Goal: Task Accomplishment & Management: Complete application form

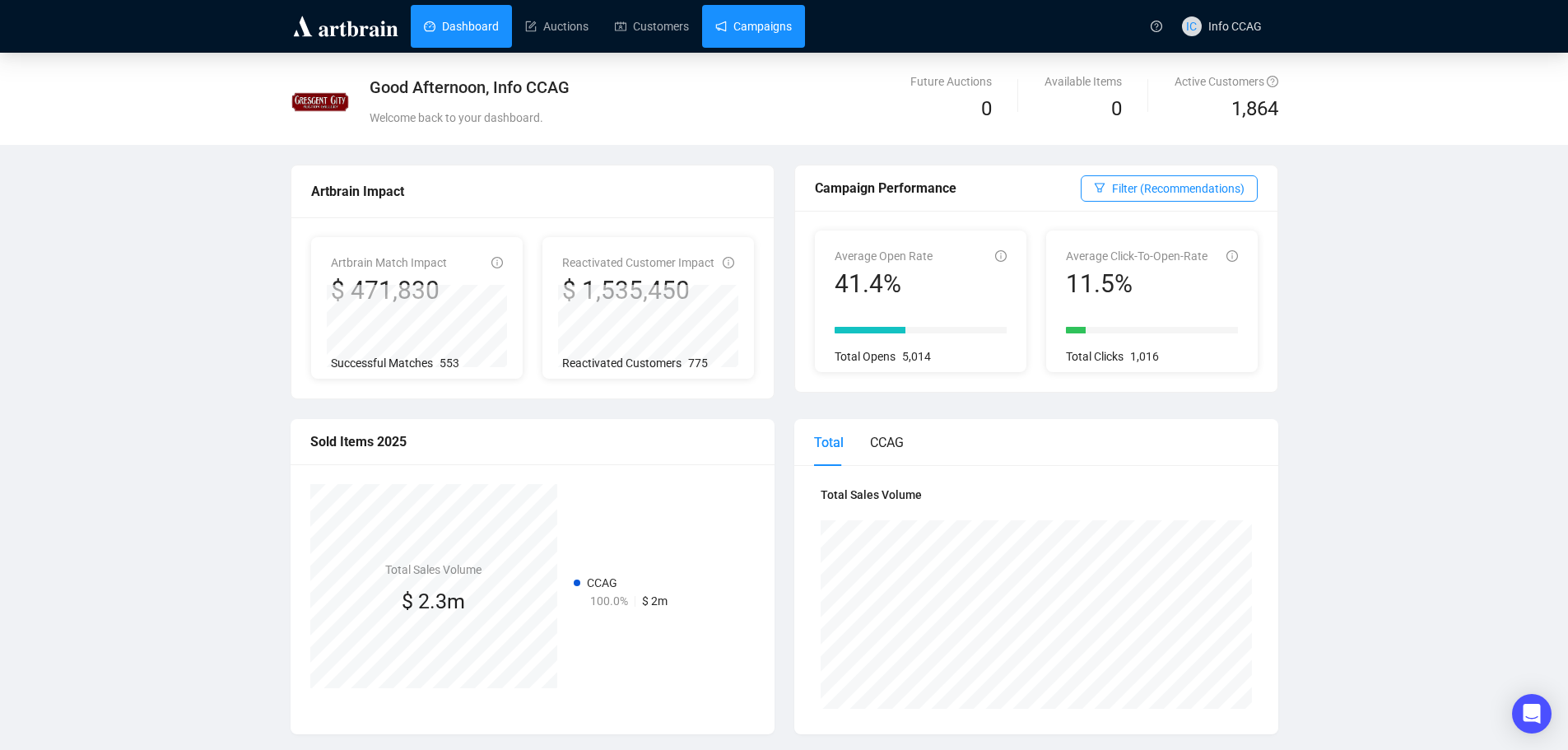
click at [736, 34] on link "Campaigns" at bounding box center [753, 26] width 76 height 43
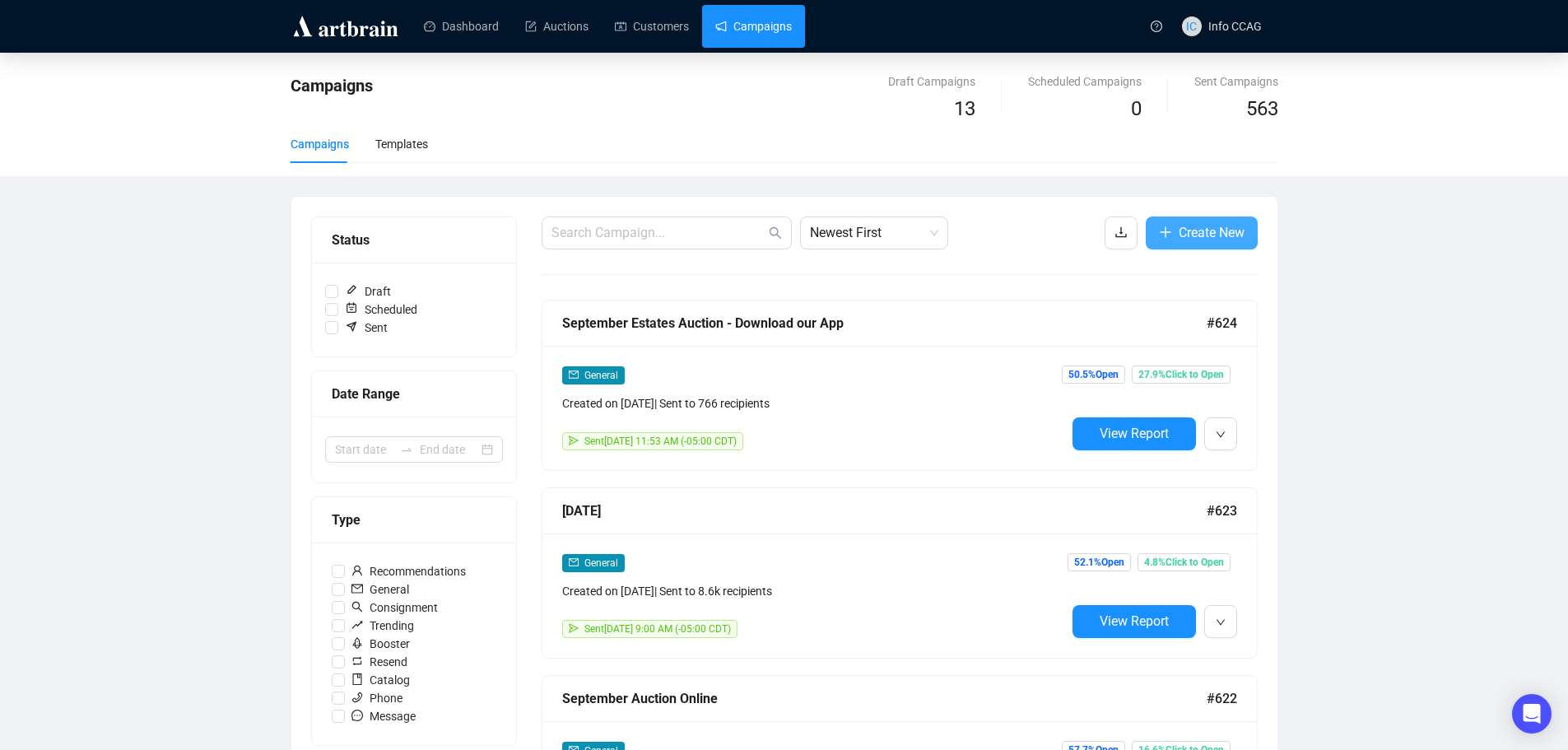
click at [1217, 239] on span "Create New" at bounding box center [1212, 232] width 66 height 20
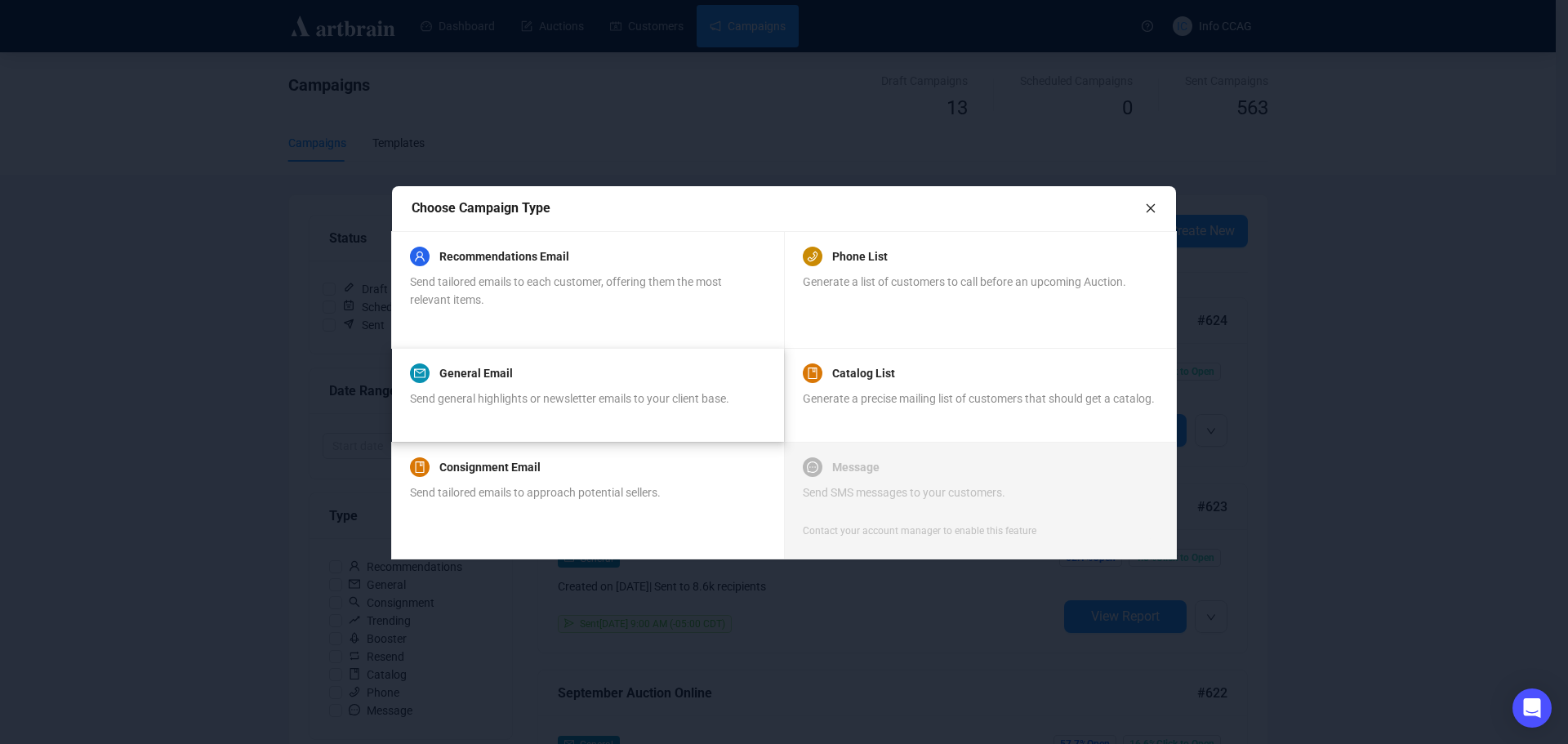
click at [440, 413] on div "Send general highlights or newsletter emails to your client base." at bounding box center [569, 407] width 319 height 36
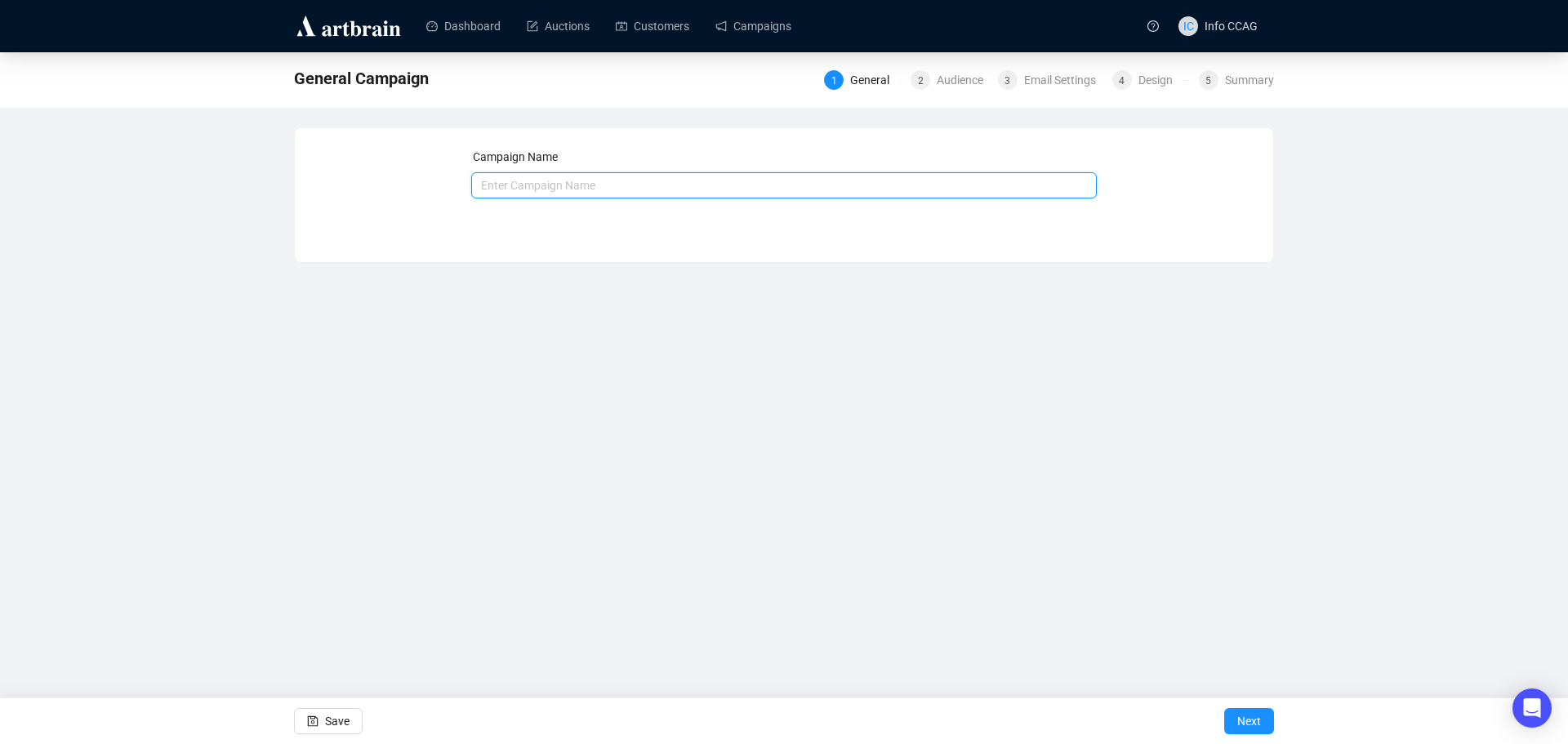
click at [534, 176] on input "text" at bounding box center [784, 185] width 626 height 26
type input "2509 - September Estates Auction - Highlights"
click at [1255, 717] on span "Next" at bounding box center [1249, 720] width 24 height 45
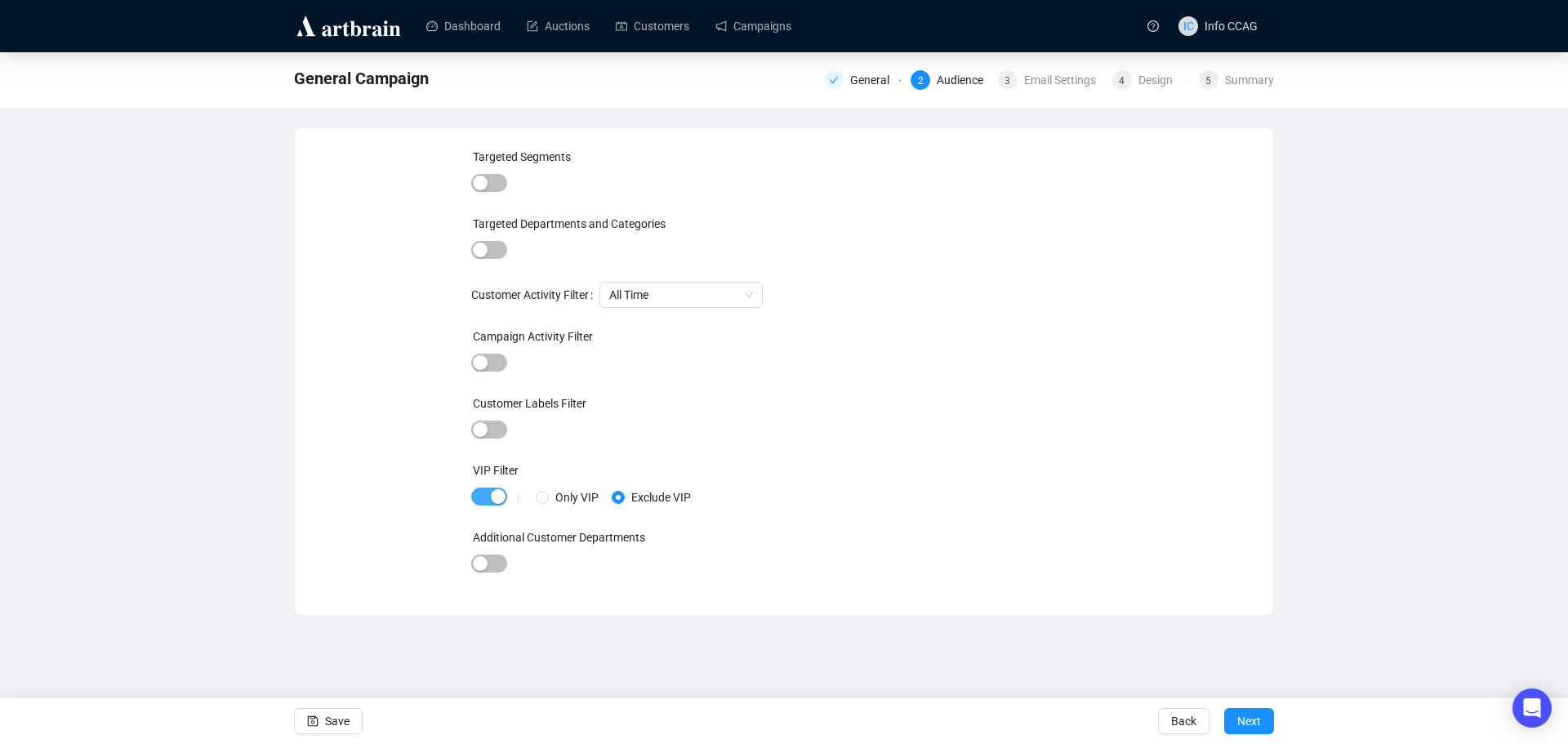
click at [485, 493] on span "button" at bounding box center [489, 495] width 36 height 18
click at [1246, 721] on span "Next" at bounding box center [1249, 720] width 24 height 45
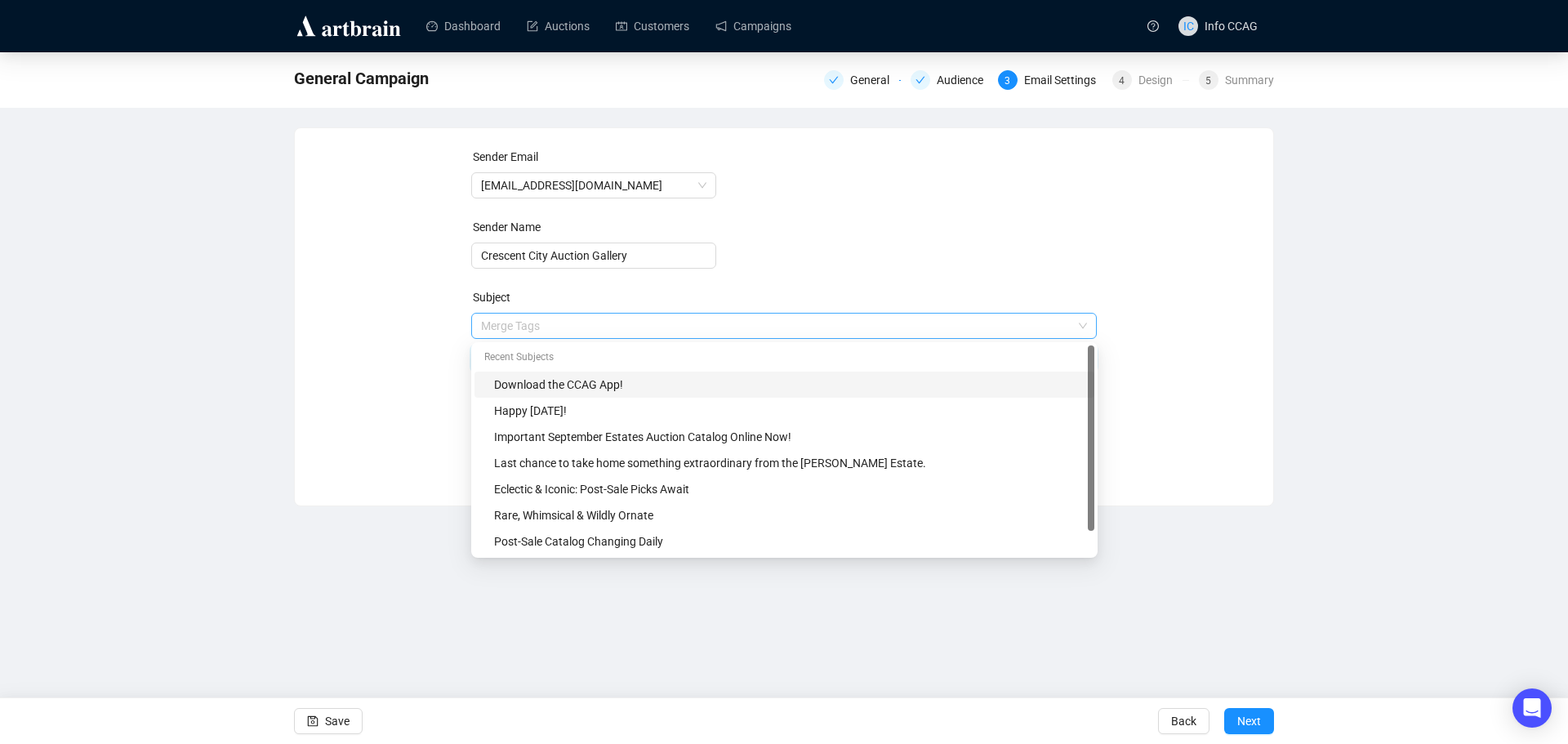
drag, startPoint x: 630, startPoint y: 329, endPoint x: 577, endPoint y: 327, distance: 53.0
click at [577, 327] on span "Merge Tags Download the CCAG App!" at bounding box center [784, 341] width 626 height 45
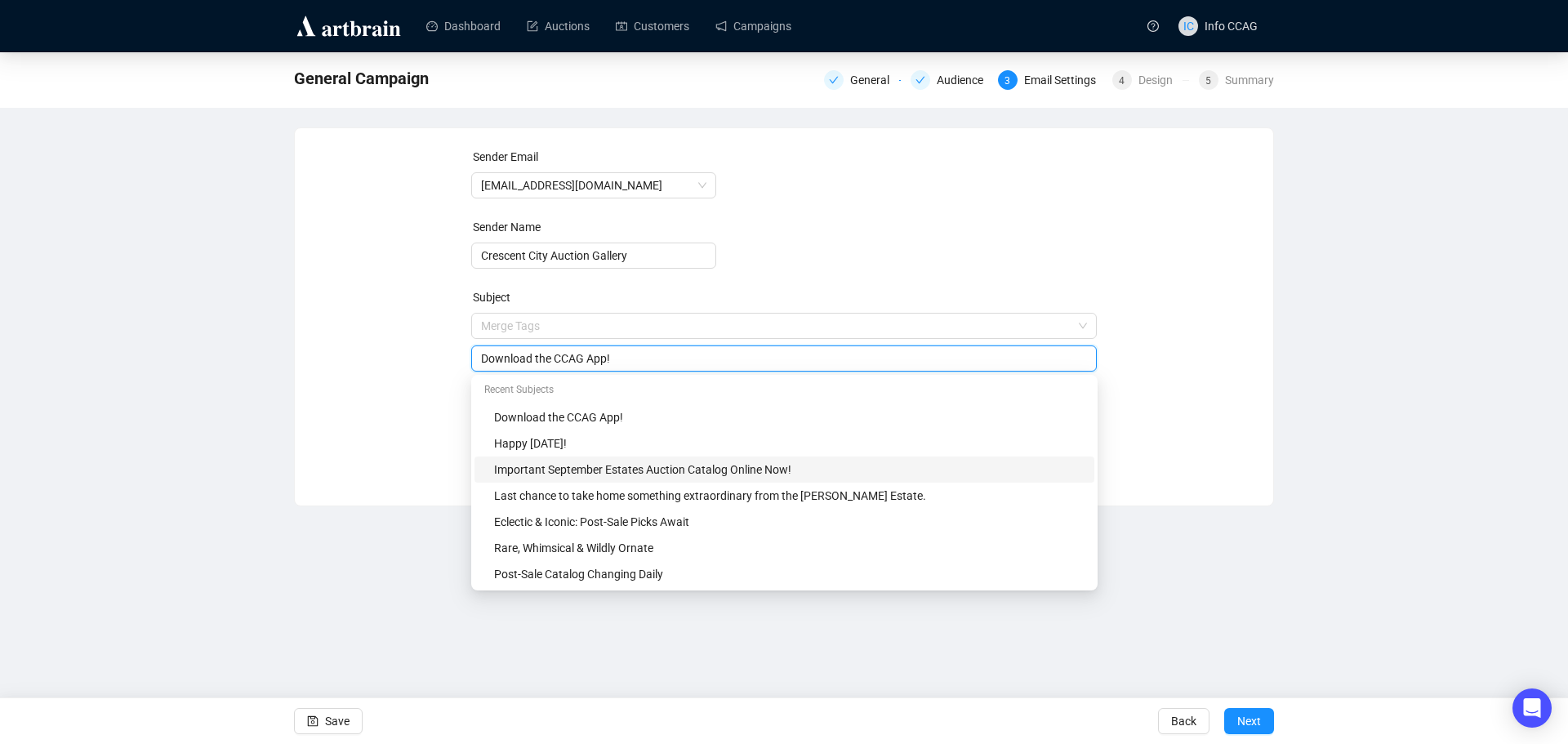
click at [717, 470] on div "Important September Estates Auction Catalog Online Now!" at bounding box center [789, 469] width 591 height 18
drag, startPoint x: 779, startPoint y: 359, endPoint x: 674, endPoint y: 359, distance: 105.0
click at [674, 359] on input "Important September Estates Auction Catalog Online Now!" at bounding box center [784, 358] width 606 height 18
type input "Important September Estates Auction Highlights"
click at [1008, 252] on form "Sender Email [EMAIL_ADDRESS][DOMAIN_NAME] Sender Name Crescent City Auction Gal…" at bounding box center [784, 295] width 626 height 294
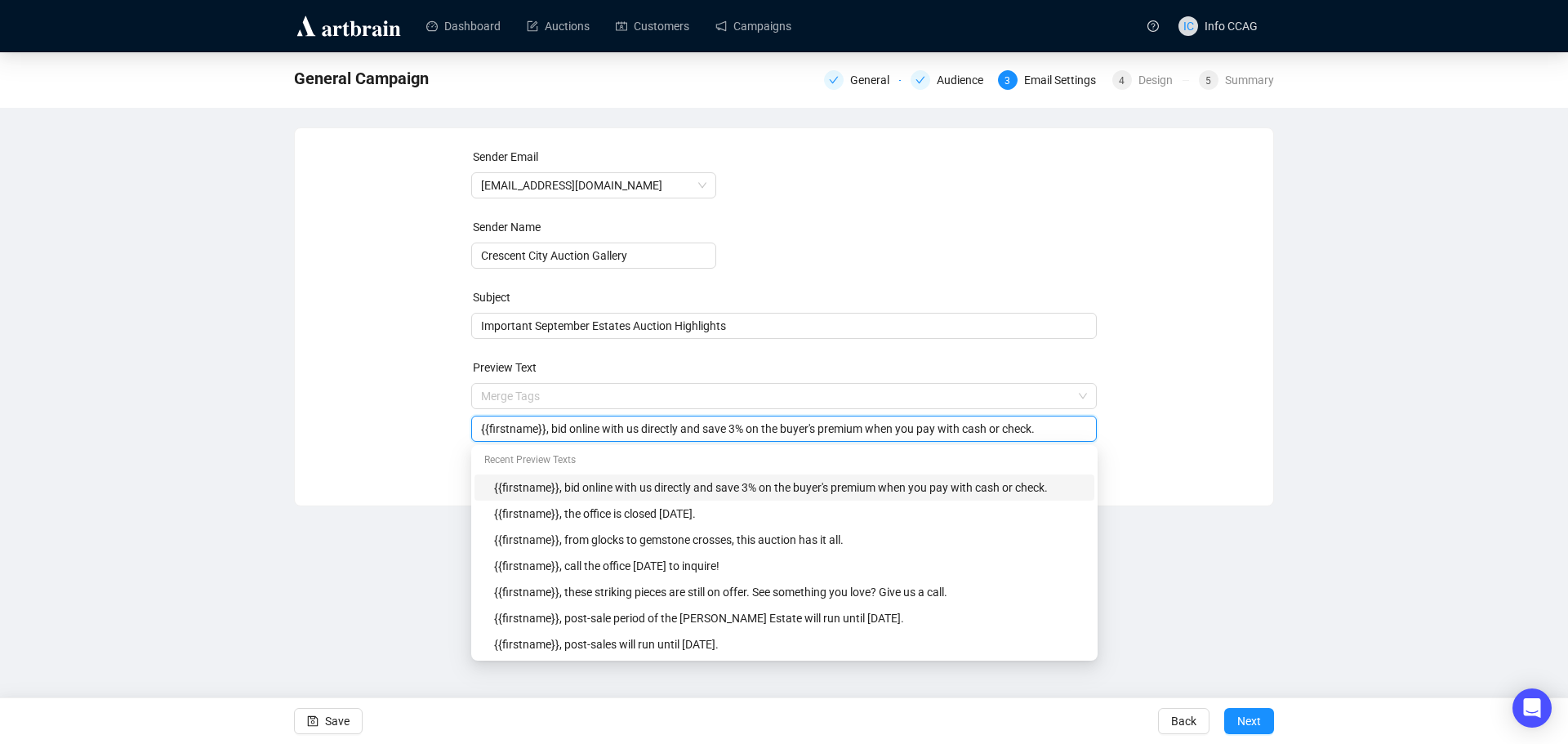
drag, startPoint x: 1053, startPoint y: 426, endPoint x: 548, endPoint y: 425, distance: 505.0
click at [548, 425] on input "{{firstname}}, bid online with us directly and save 3% on the buyer's premium w…" at bounding box center [784, 428] width 606 height 18
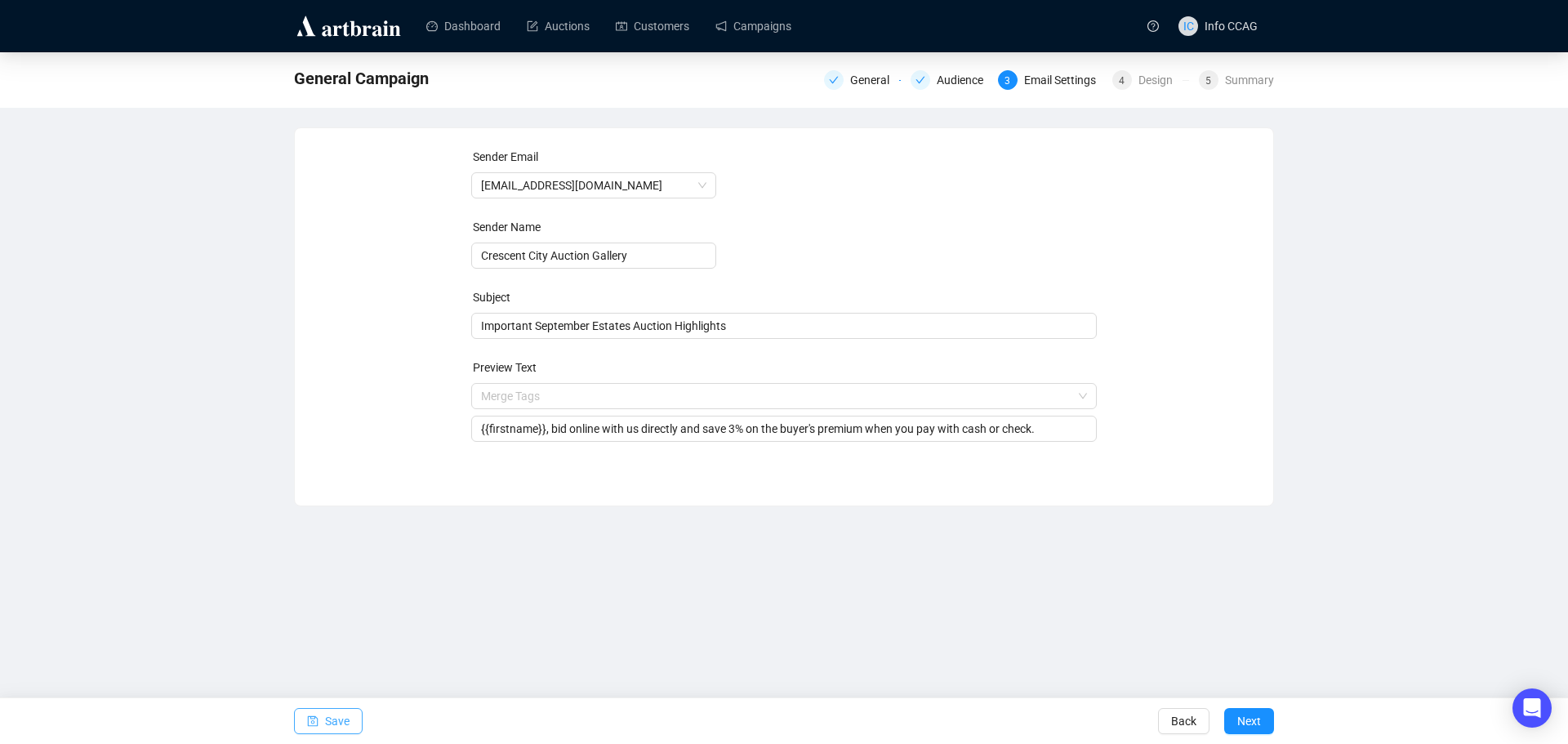
click at [337, 715] on span "Save" at bounding box center [337, 720] width 24 height 45
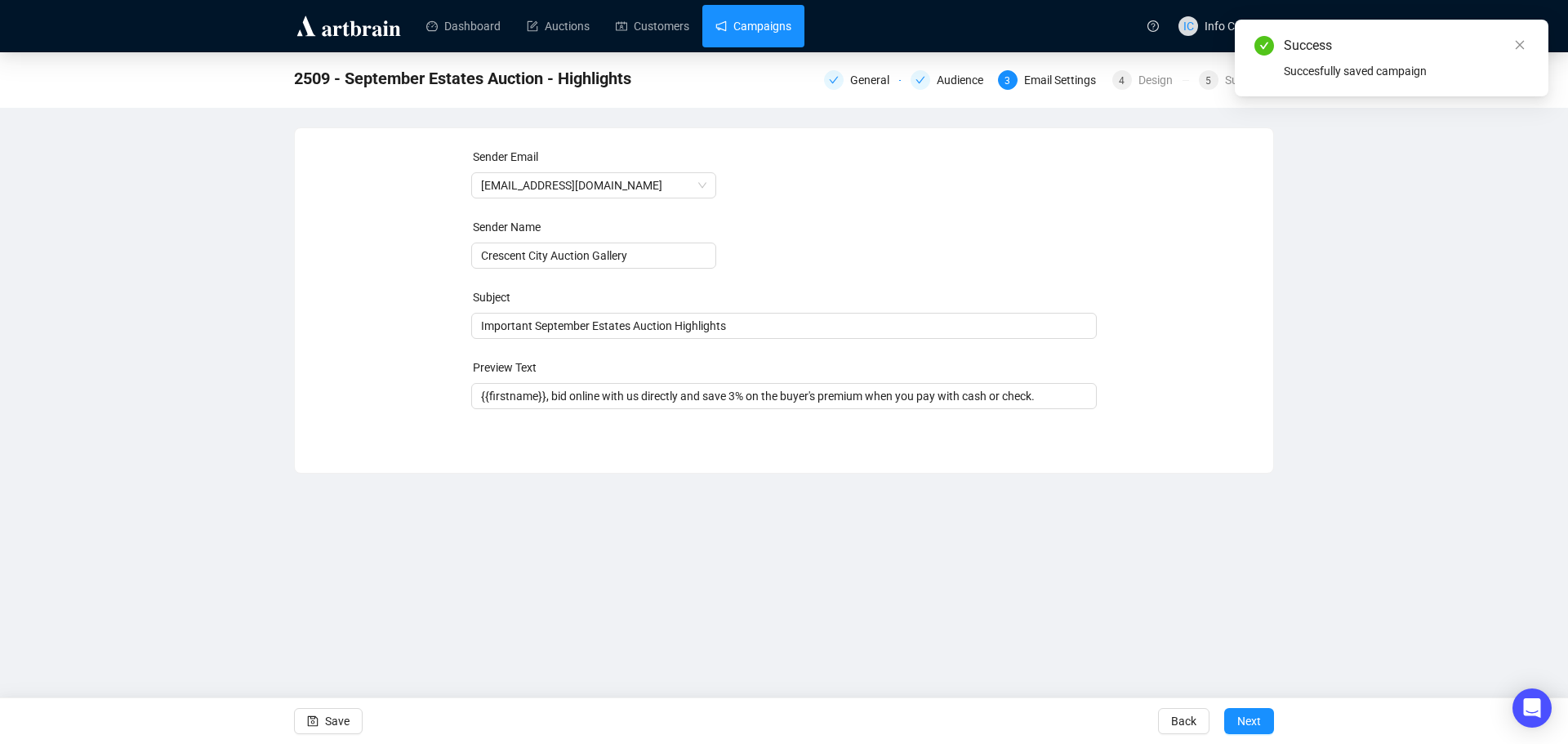
click at [761, 30] on link "Campaigns" at bounding box center [753, 26] width 76 height 43
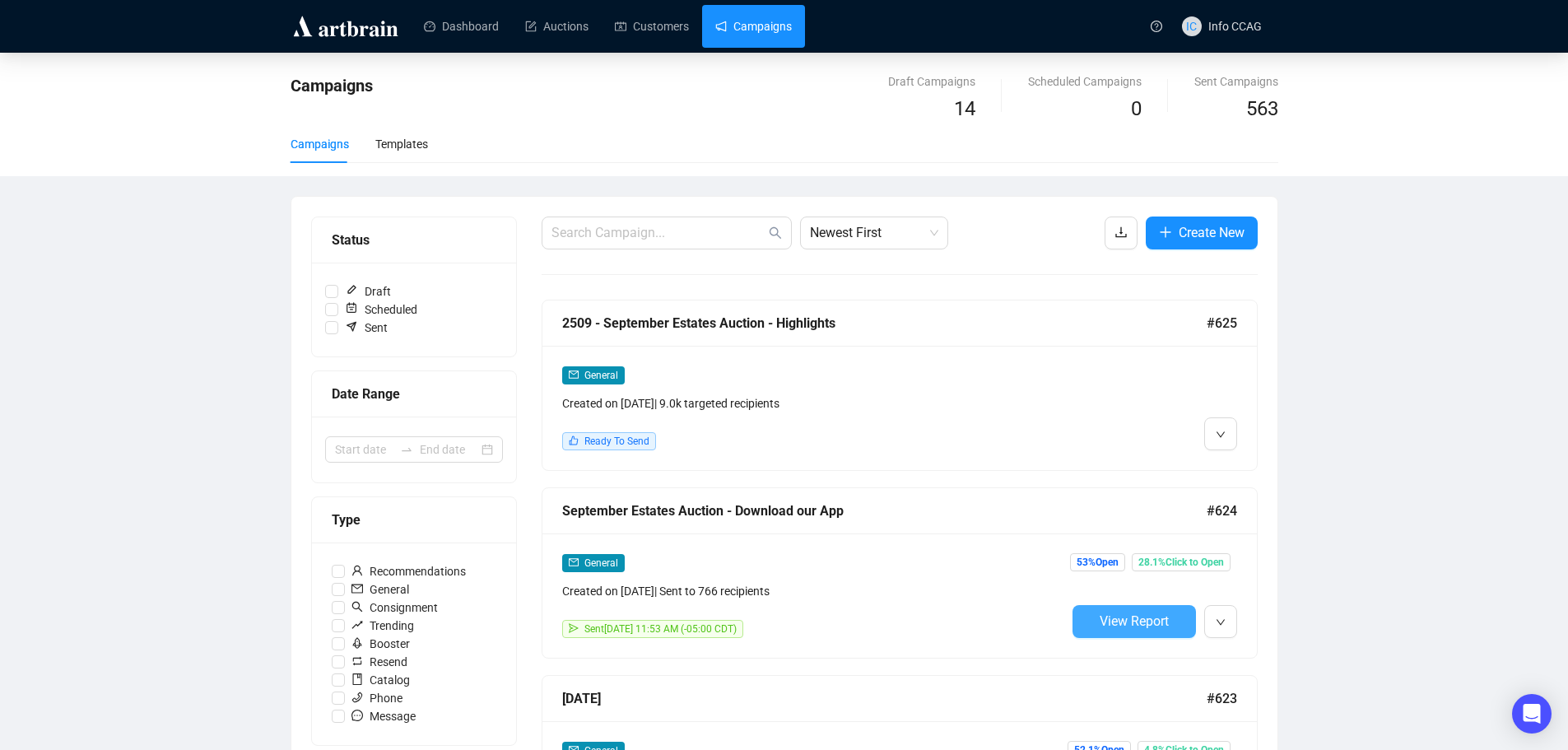
click at [1122, 620] on span "View Report" at bounding box center [1135, 620] width 69 height 16
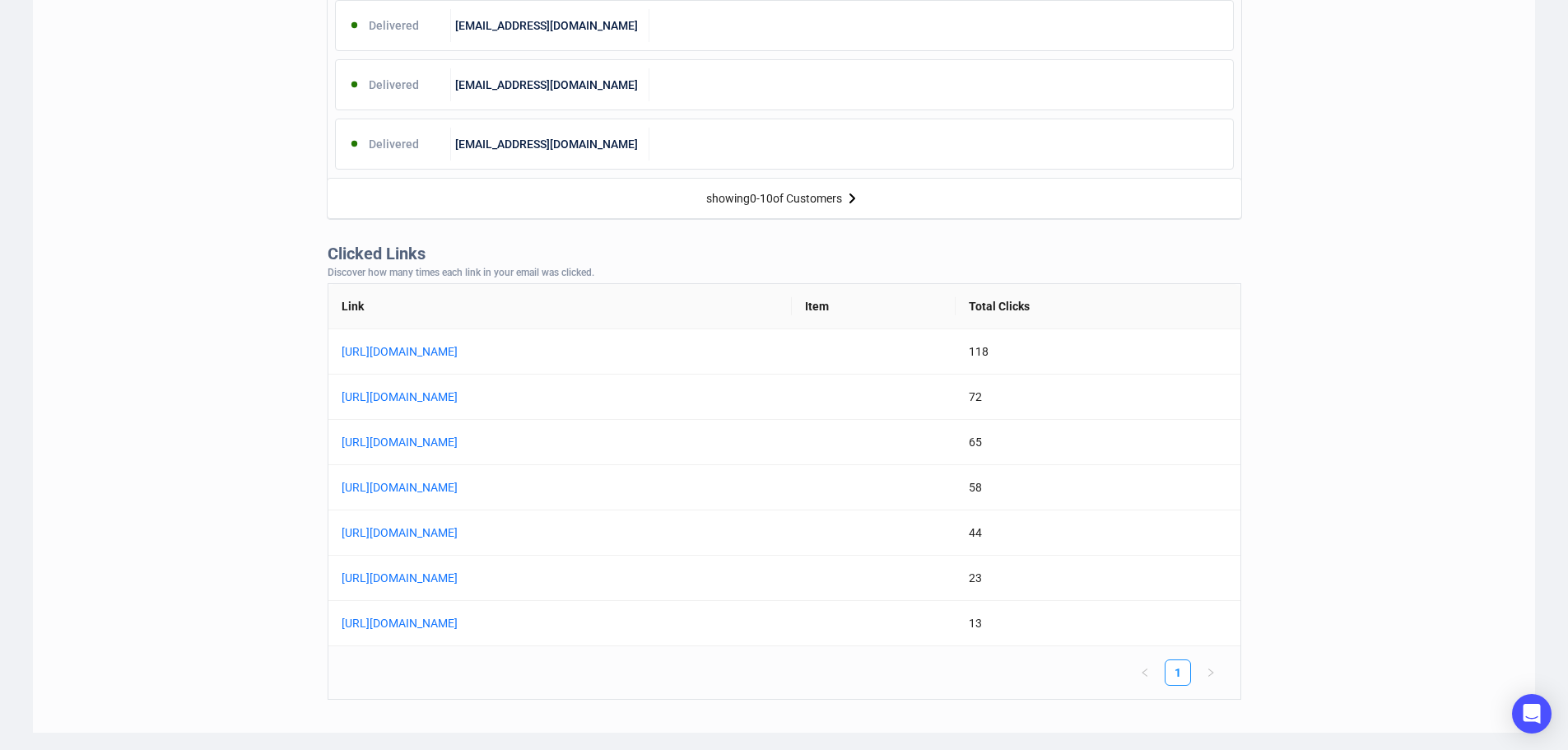
scroll to position [1098, 0]
